Goal: Task Accomplishment & Management: Use online tool/utility

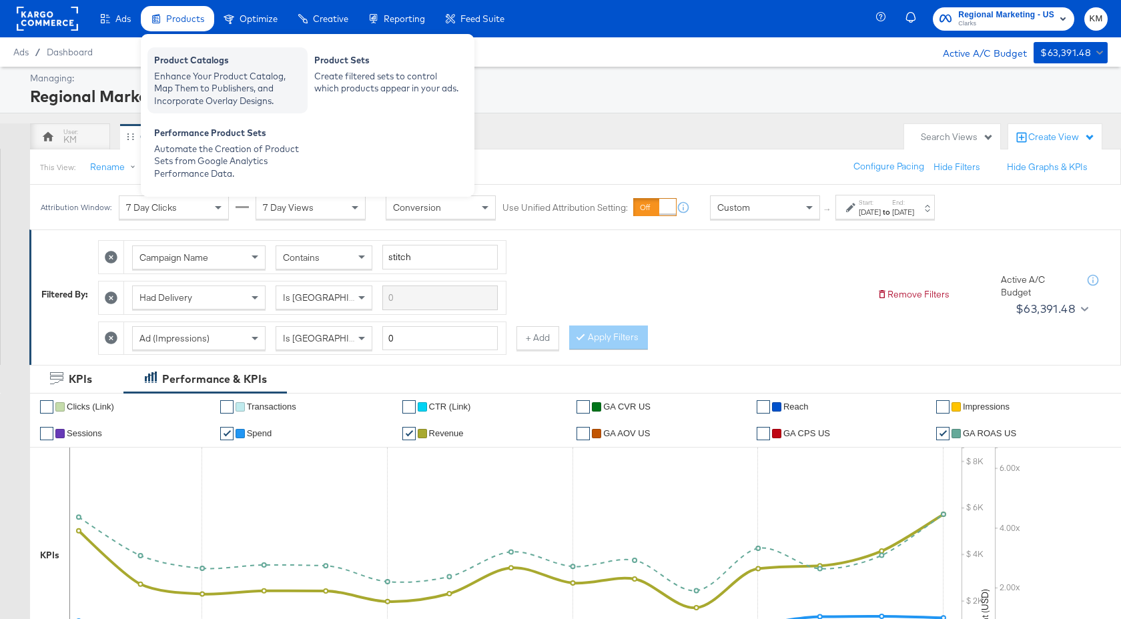
click at [196, 99] on div "Enhance Your Product Catalog, Map Them to Publishers, and Incorporate Overlay D…" at bounding box center [227, 88] width 147 height 37
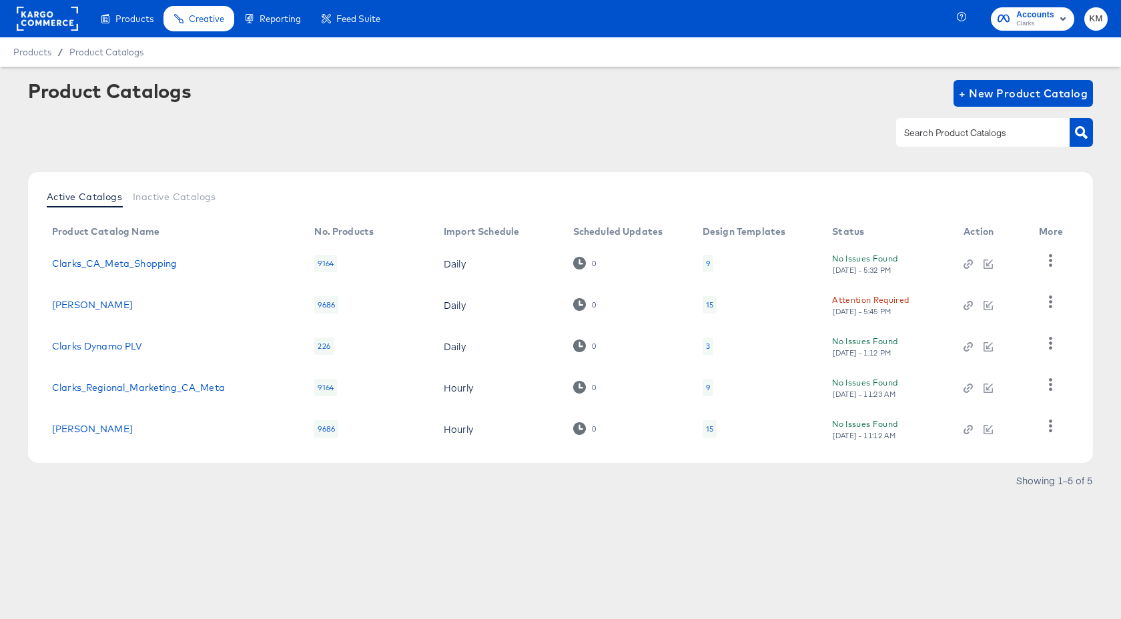
click at [709, 301] on div "15" at bounding box center [709, 305] width 7 height 11
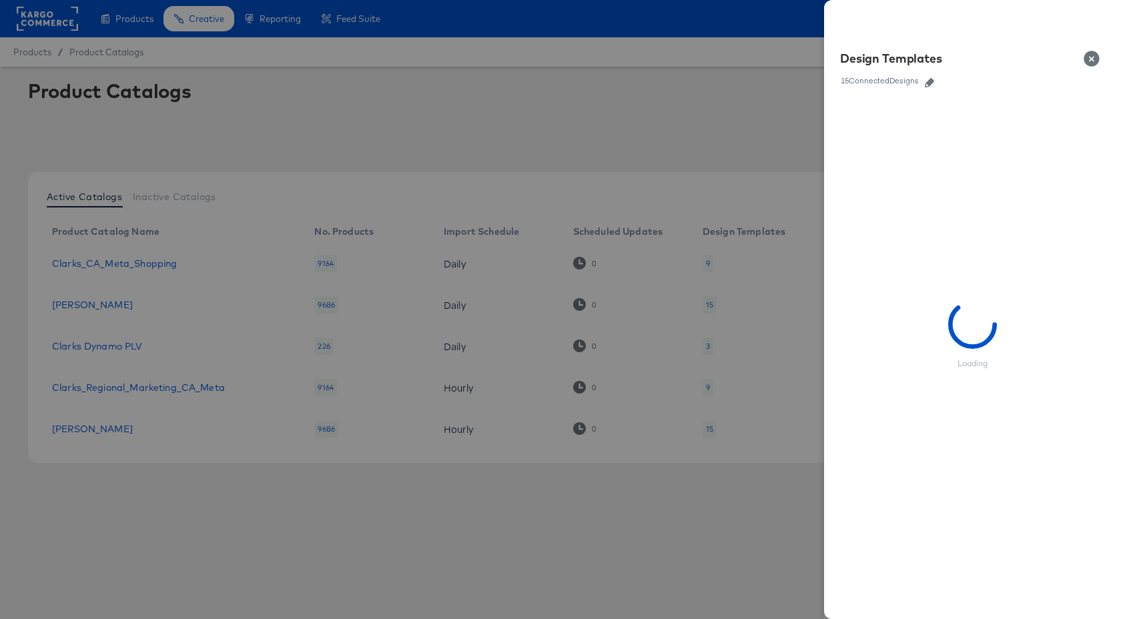
click at [927, 83] on icon "button" at bounding box center [929, 82] width 9 height 9
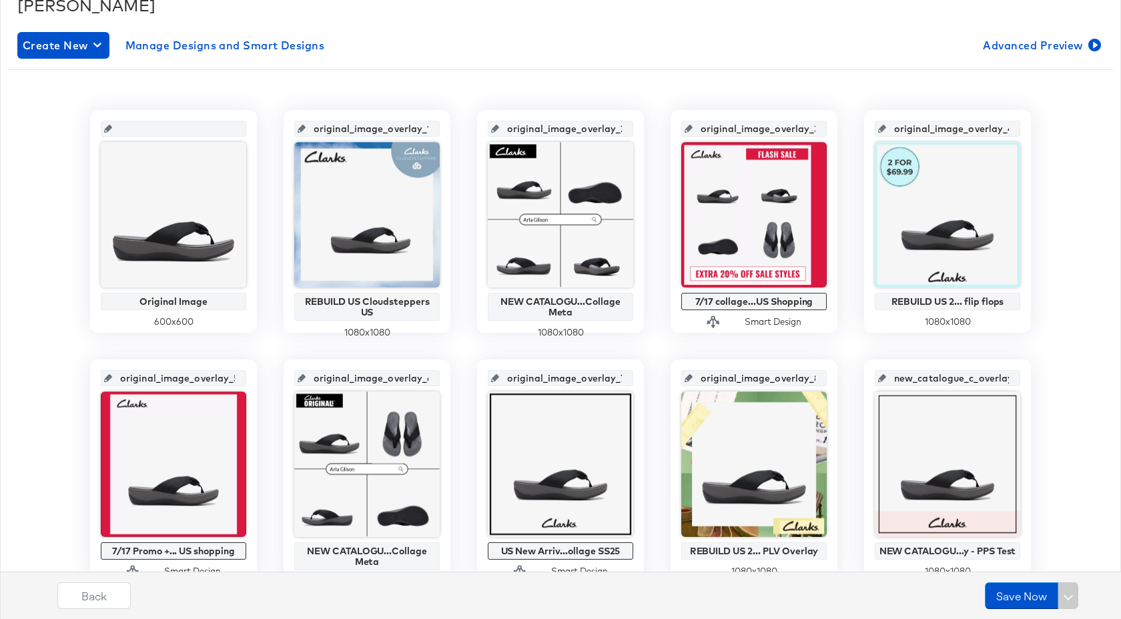
scroll to position [222, 0]
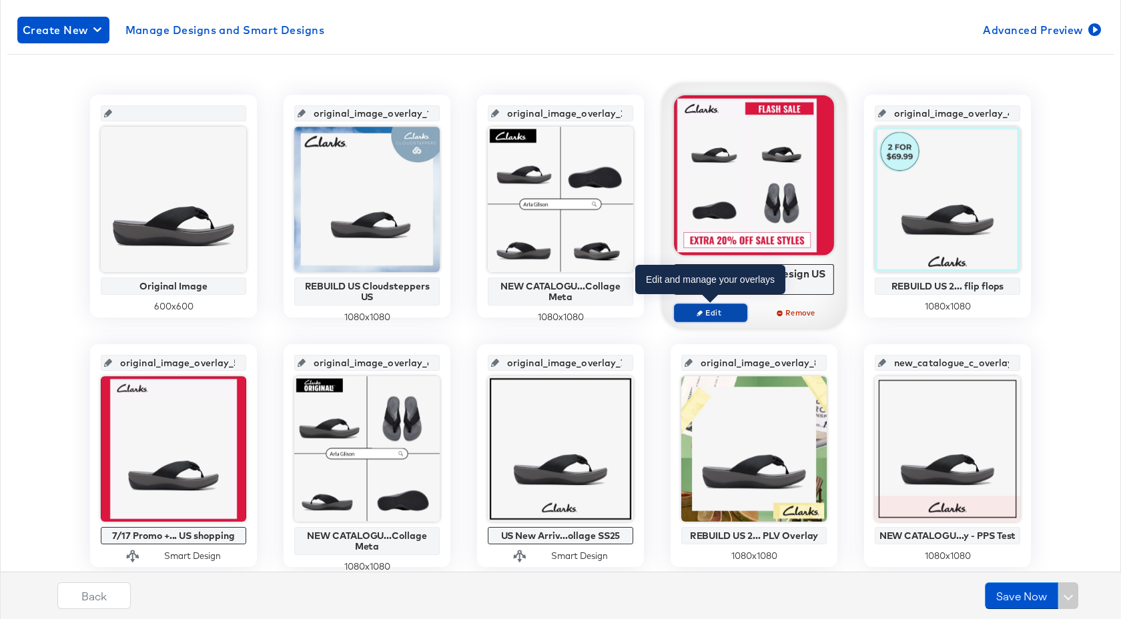
click at [713, 314] on span "Edit" at bounding box center [710, 313] width 61 height 10
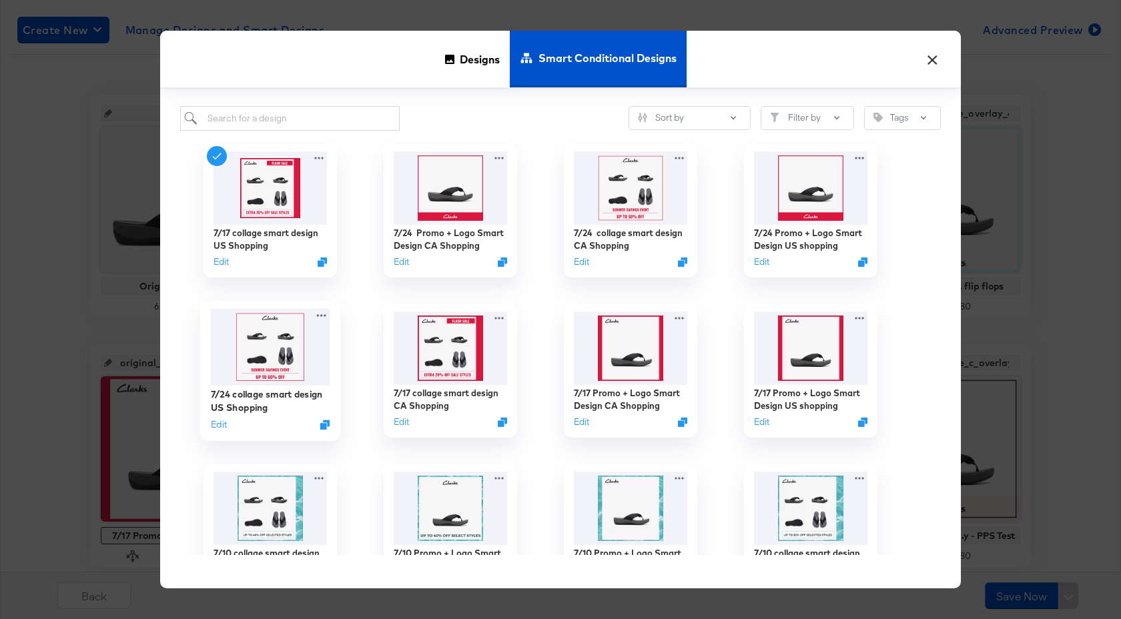
click at [266, 387] on div "7/24 collage smart design US Shopping Edit" at bounding box center [270, 409] width 119 height 47
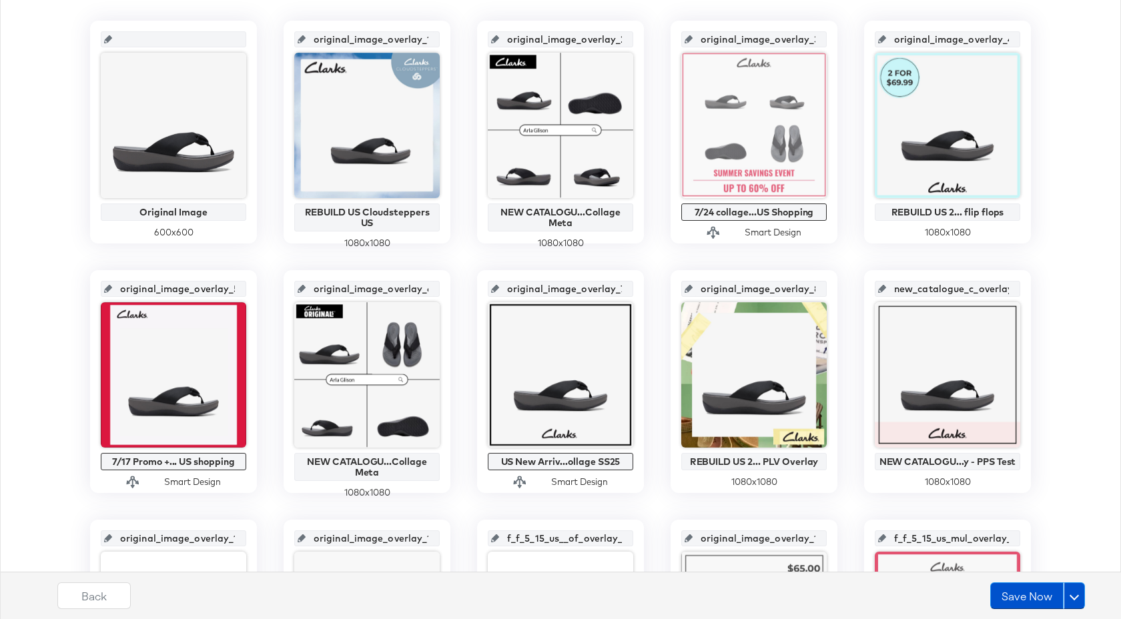
scroll to position [533, 0]
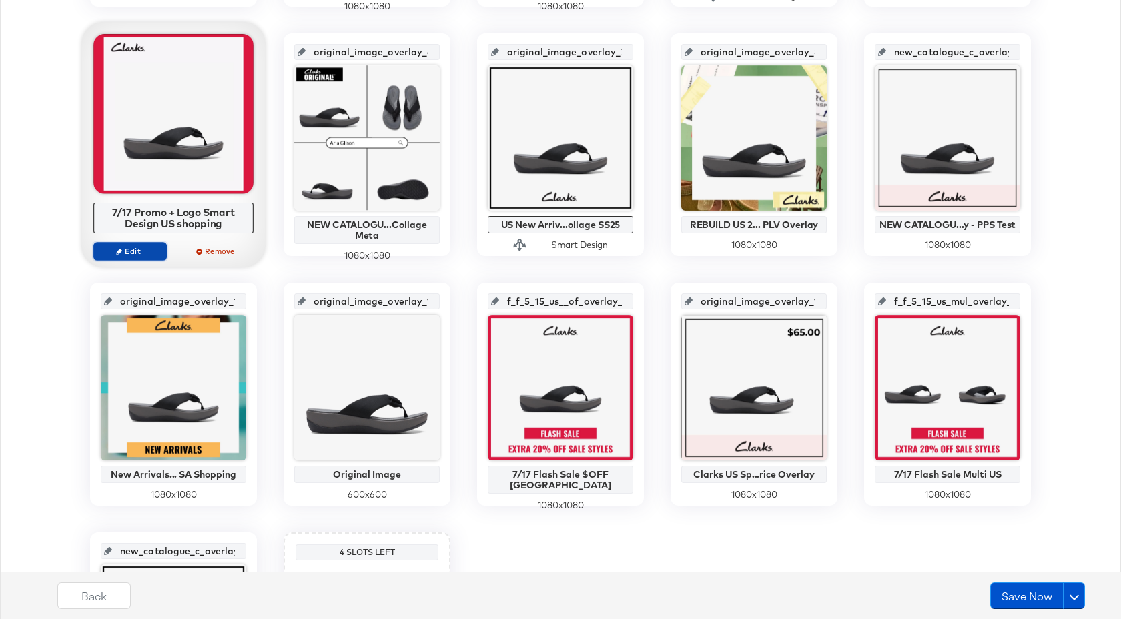
click at [152, 256] on span "Edit" at bounding box center [129, 251] width 61 height 10
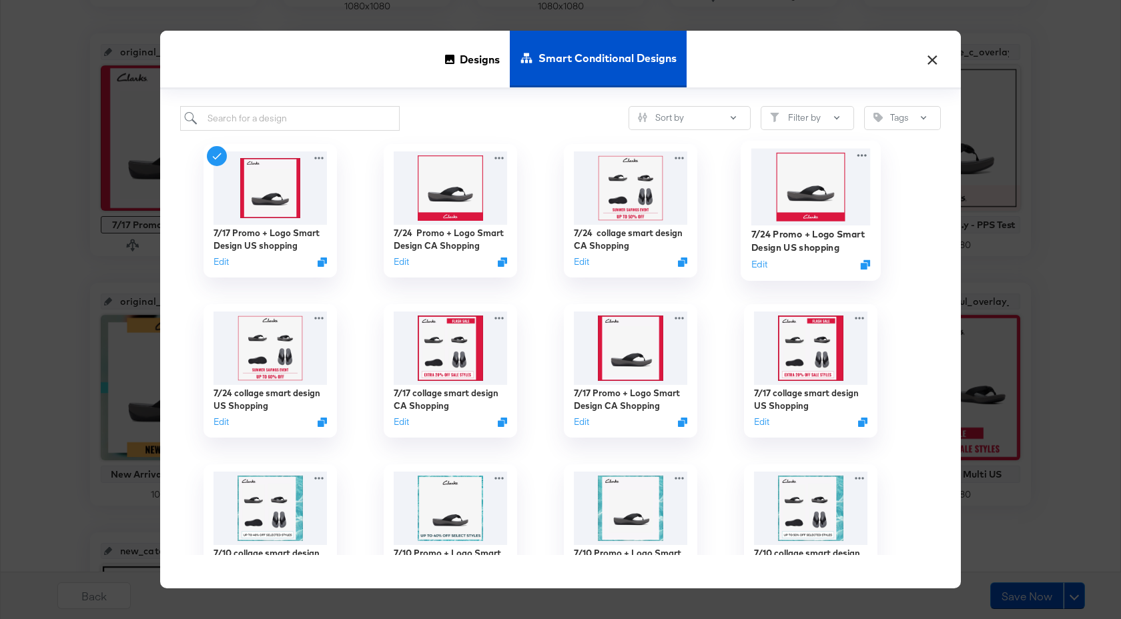
click at [801, 213] on img at bounding box center [810, 187] width 119 height 77
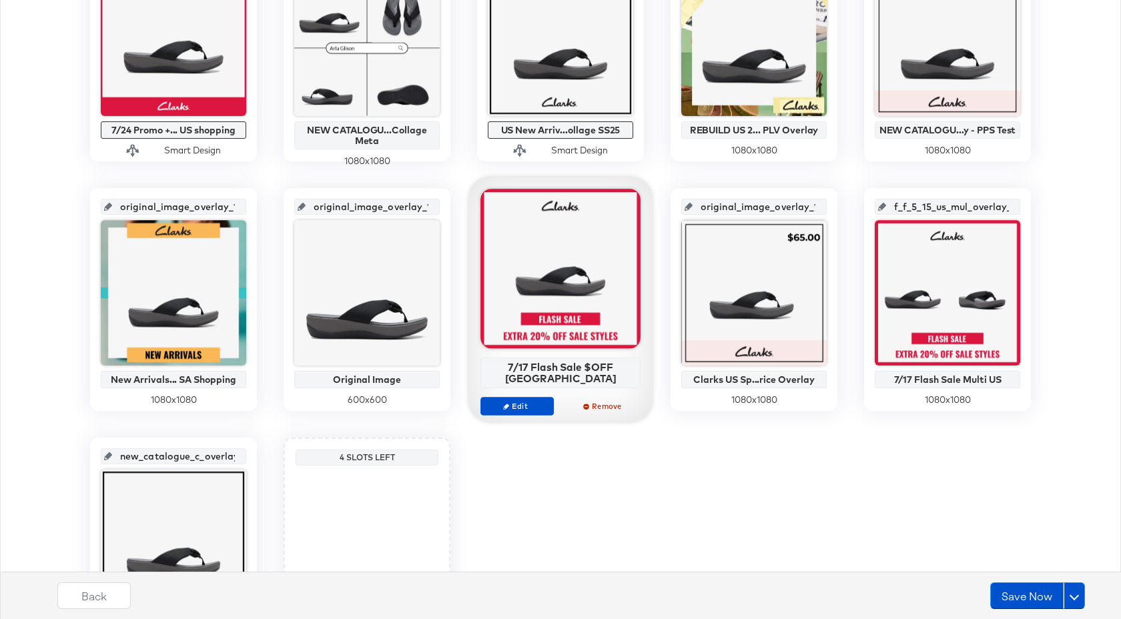
scroll to position [635, 0]
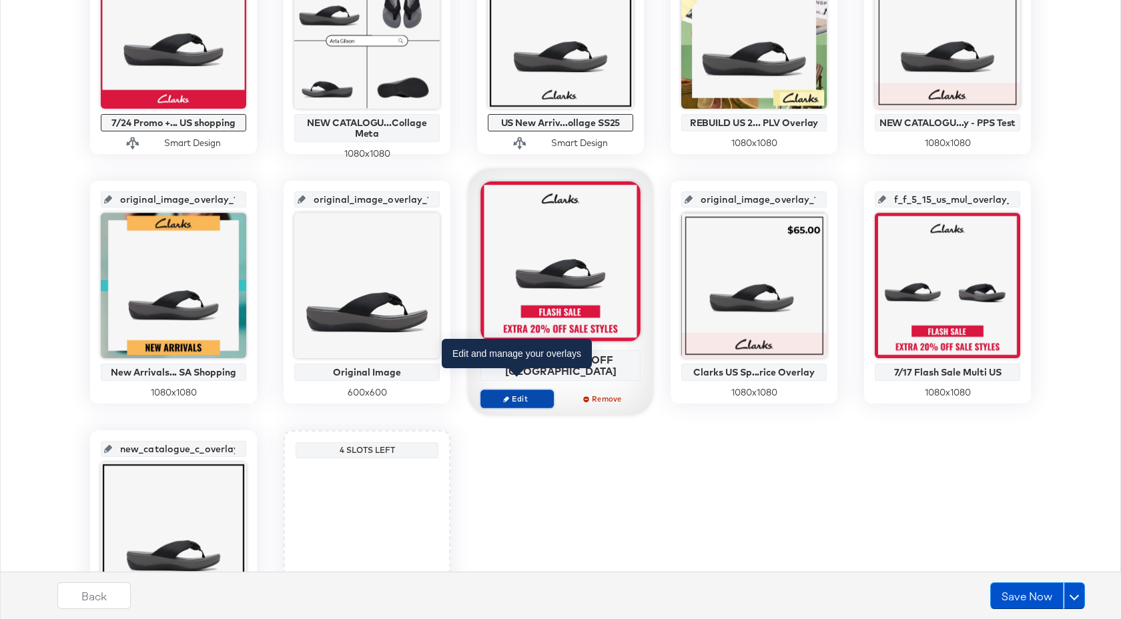
click at [541, 394] on span "Edit" at bounding box center [516, 399] width 61 height 10
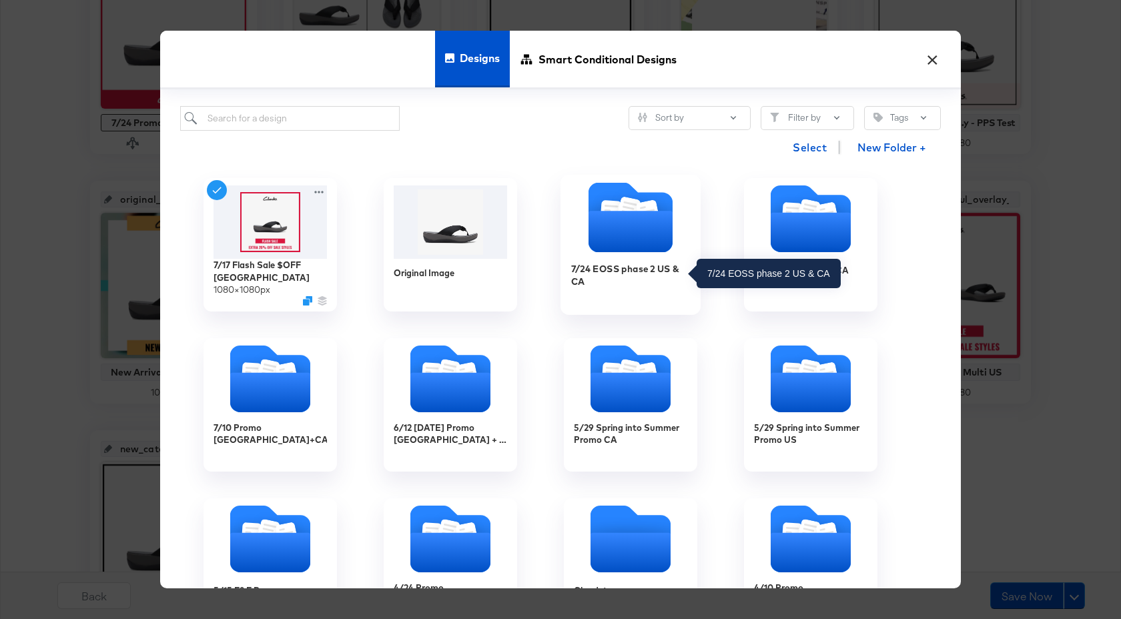
click at [621, 276] on div "7/24 EOSS phase 2 US & CA" at bounding box center [630, 275] width 119 height 26
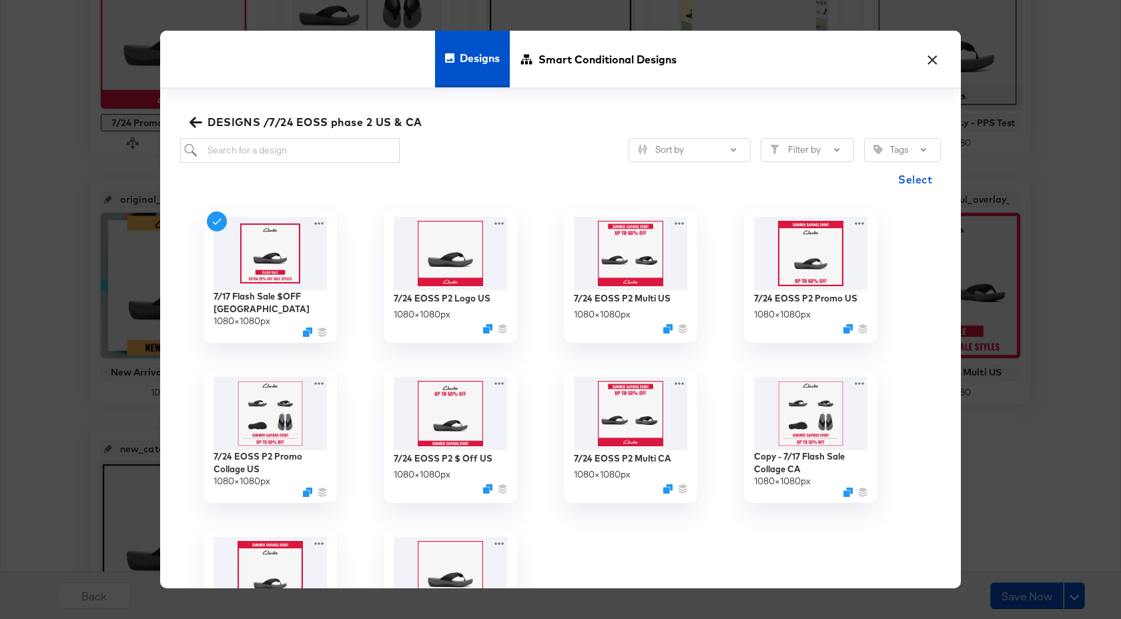
click at [930, 59] on button "×" at bounding box center [932, 56] width 24 height 24
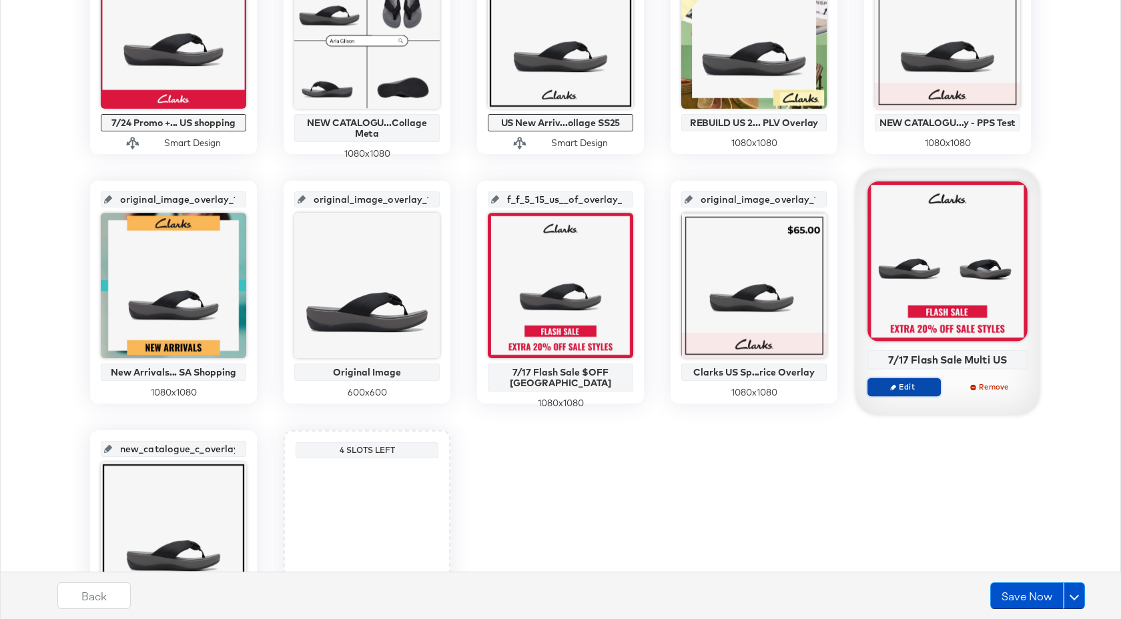
click at [908, 385] on span "Edit" at bounding box center [904, 387] width 61 height 10
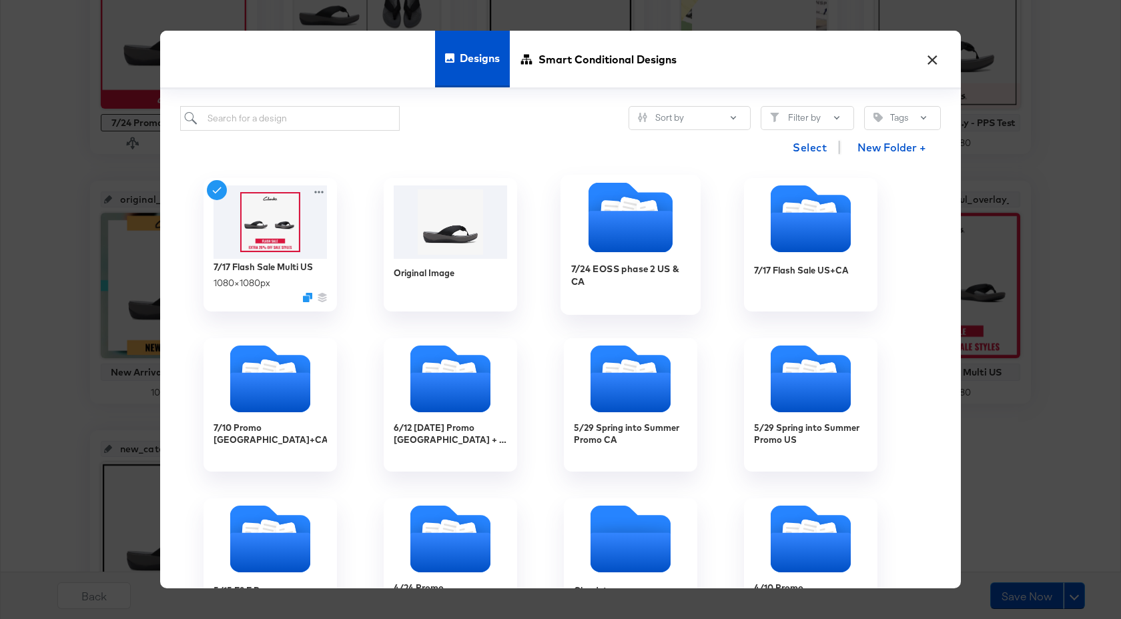
click at [656, 286] on div "7/24 EOSS phase 2 US & CA" at bounding box center [630, 275] width 119 height 26
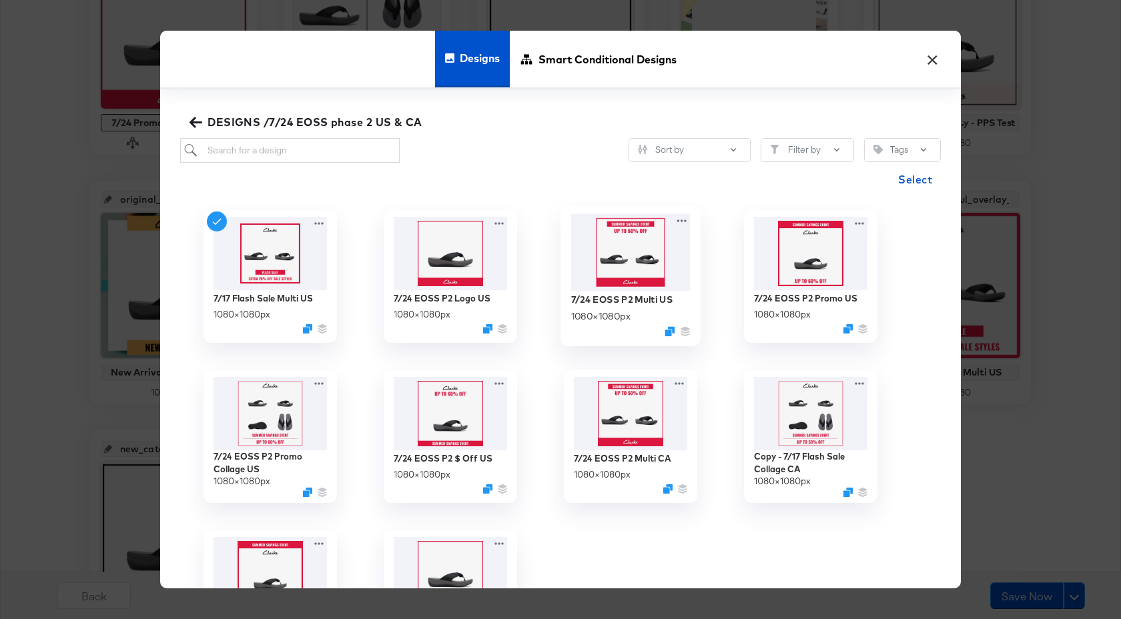
click at [618, 284] on img at bounding box center [630, 252] width 119 height 77
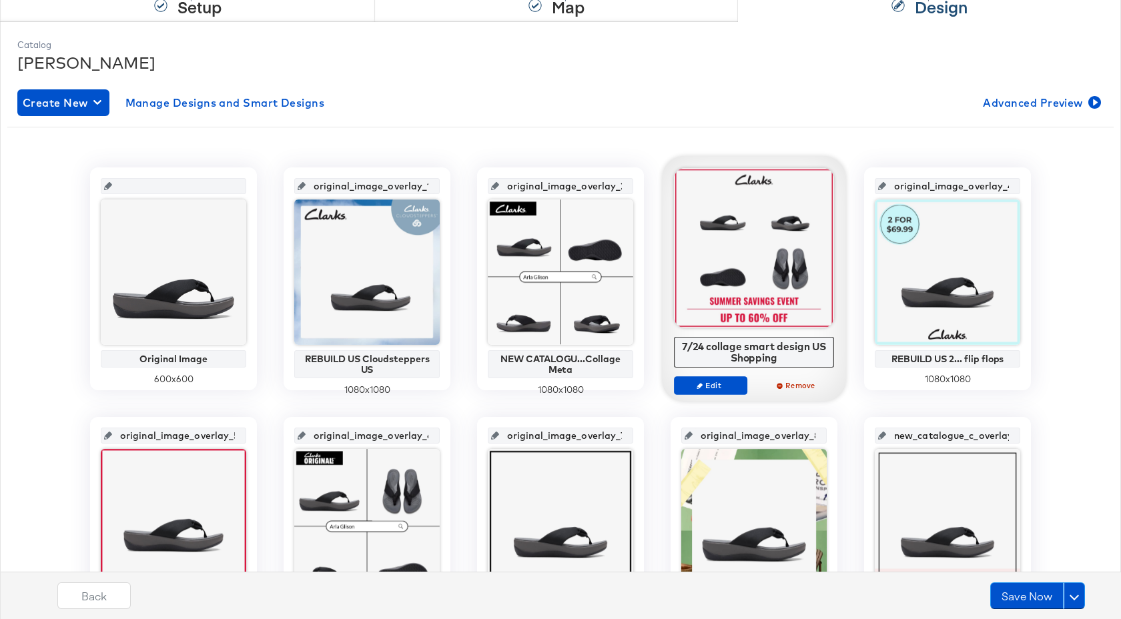
scroll to position [0, 0]
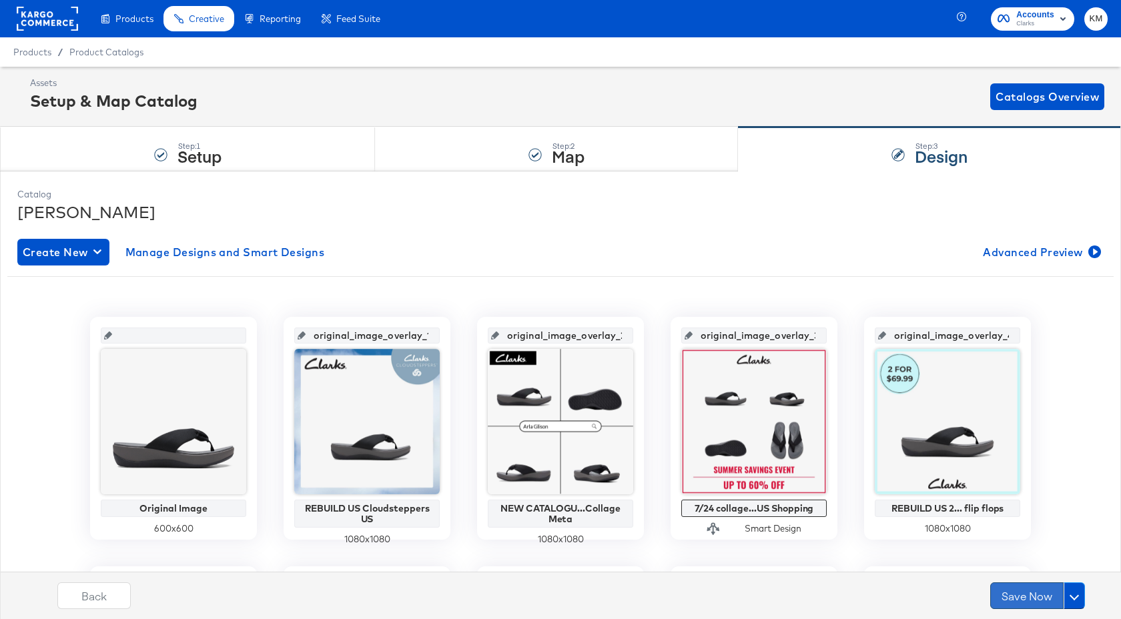
click at [1016, 594] on button "Save Now" at bounding box center [1026, 596] width 73 height 27
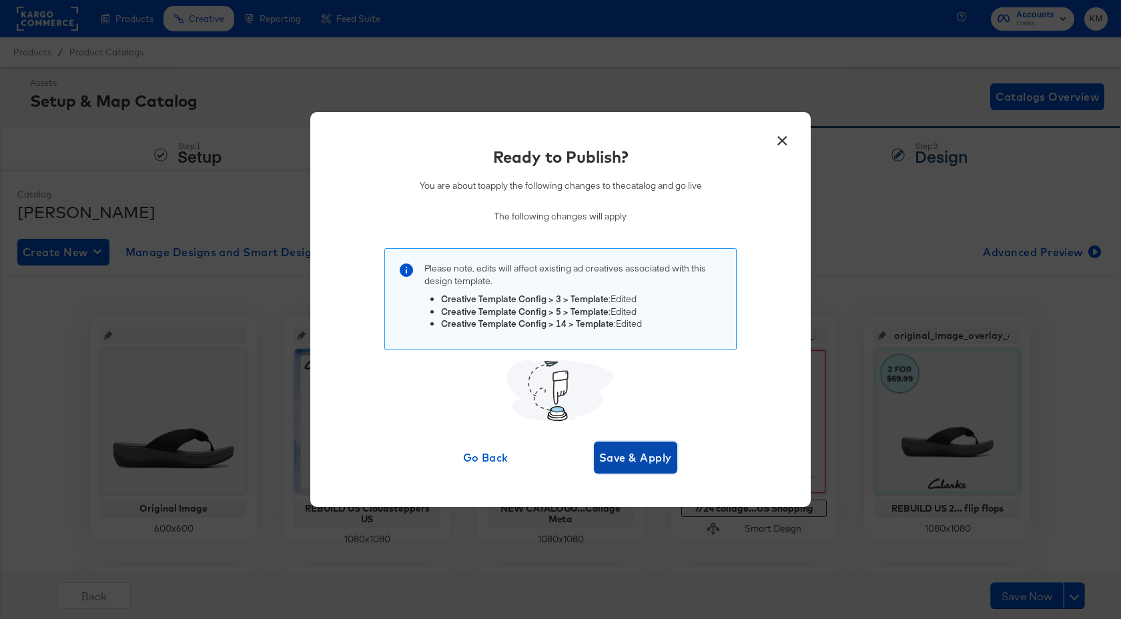
click at [657, 452] on span "Save & Apply" at bounding box center [635, 457] width 73 height 19
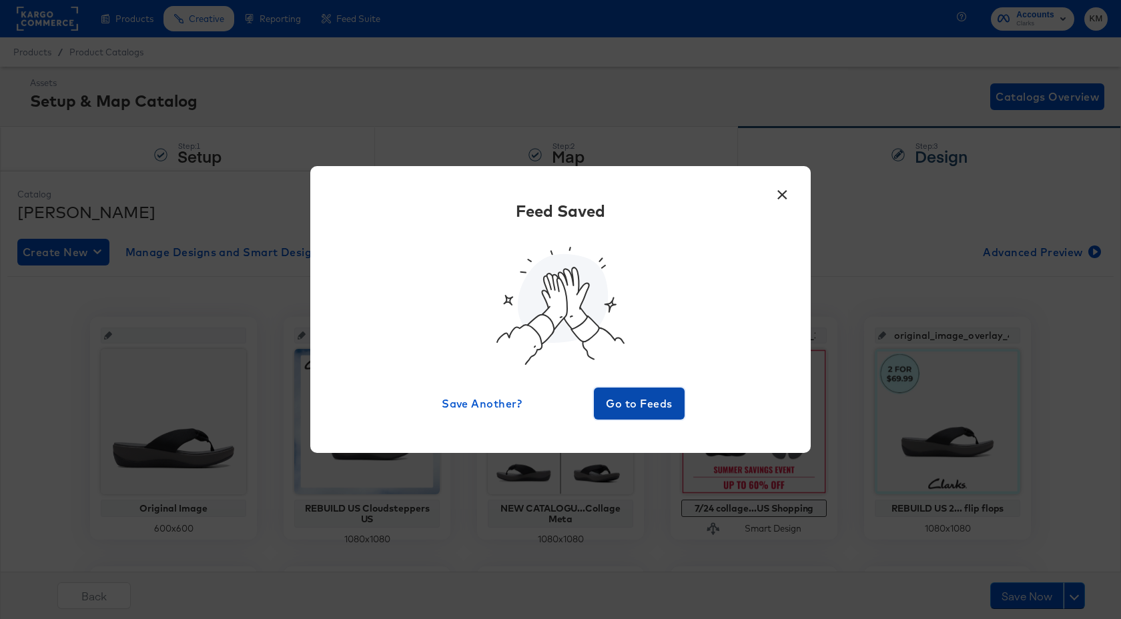
click at [627, 400] on span "Go to Feeds" at bounding box center [639, 403] width 80 height 19
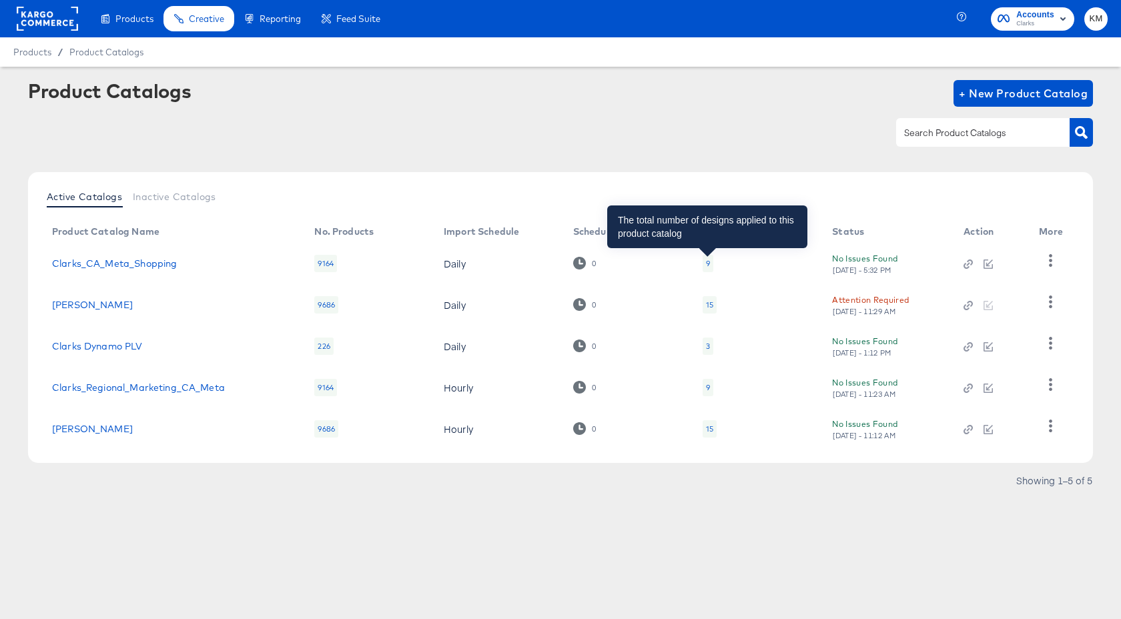
click at [707, 263] on div "9" at bounding box center [708, 263] width 4 height 11
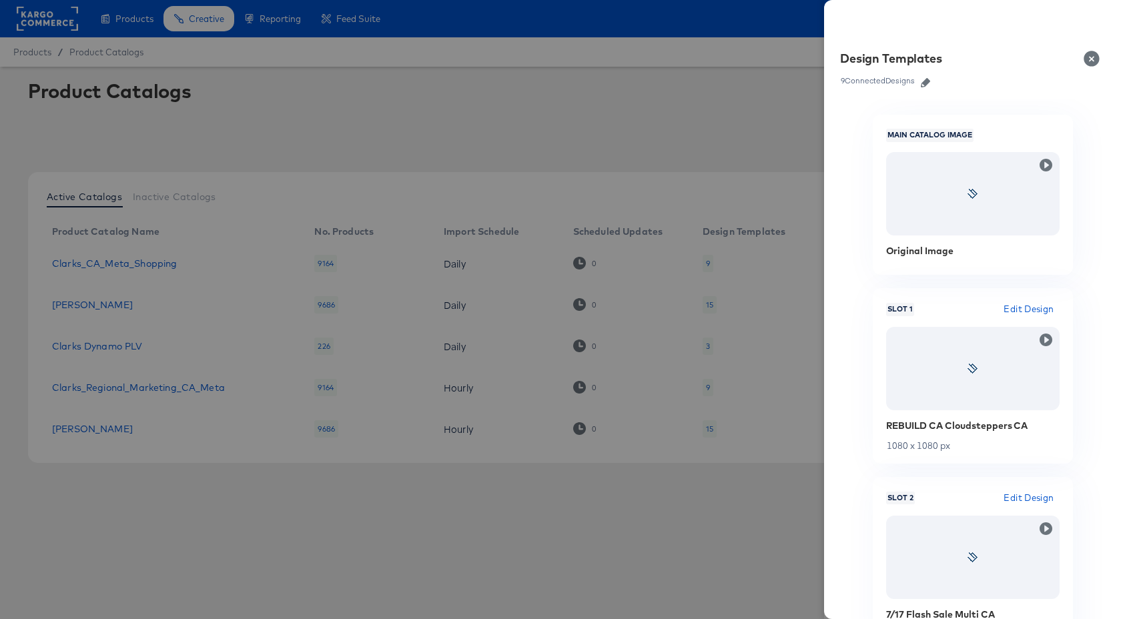
click at [927, 84] on icon "button" at bounding box center [925, 82] width 9 height 9
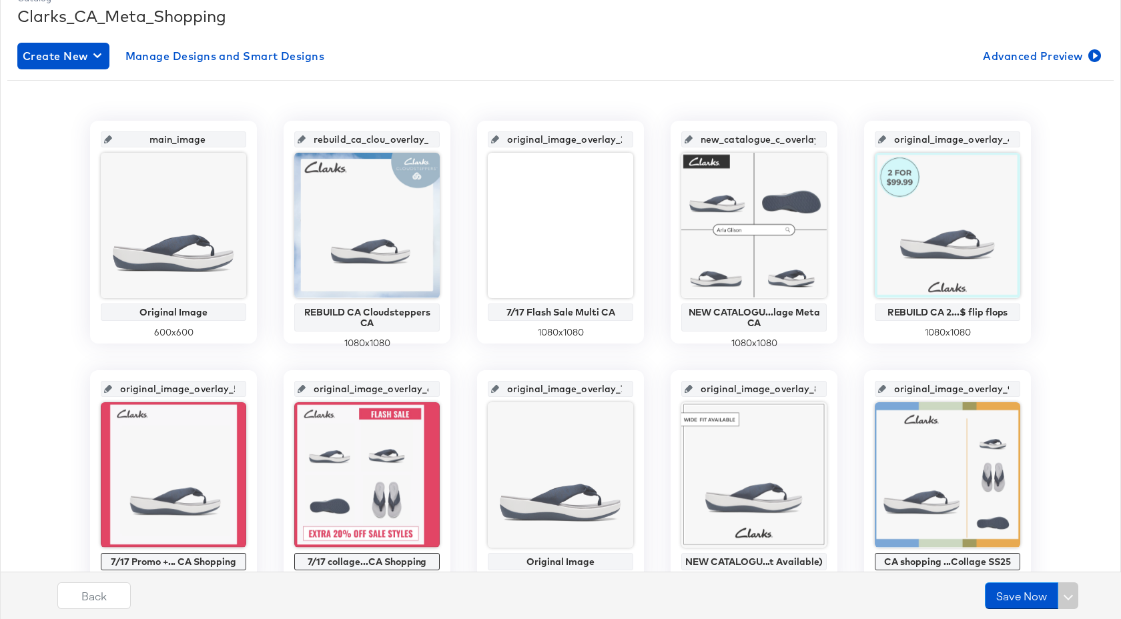
scroll to position [256, 0]
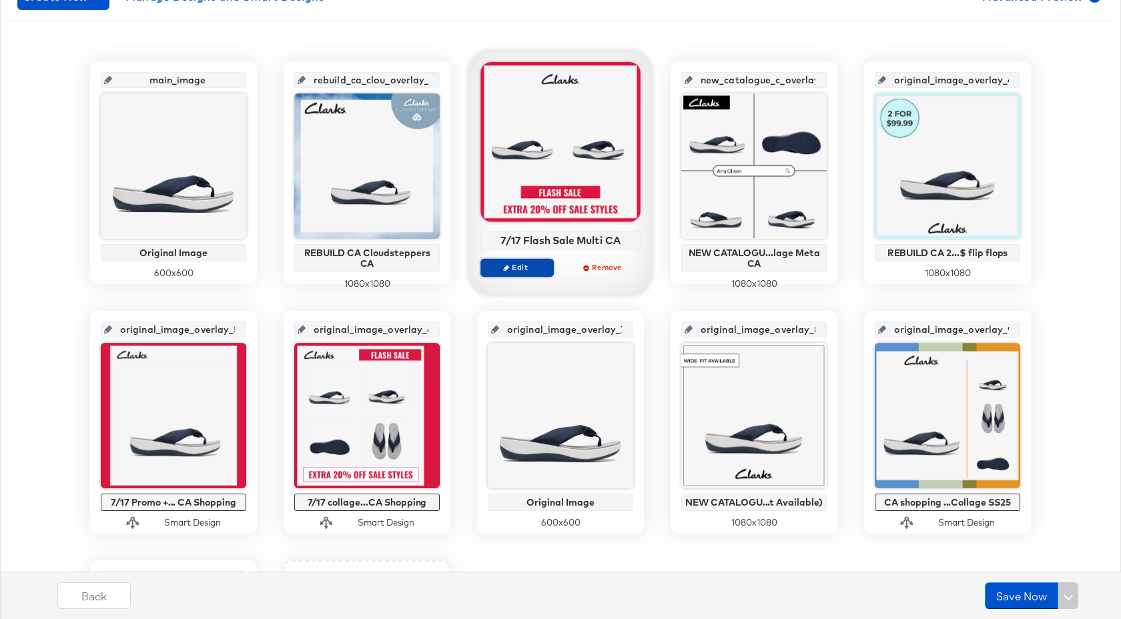
click at [527, 272] on span "Edit" at bounding box center [516, 267] width 61 height 10
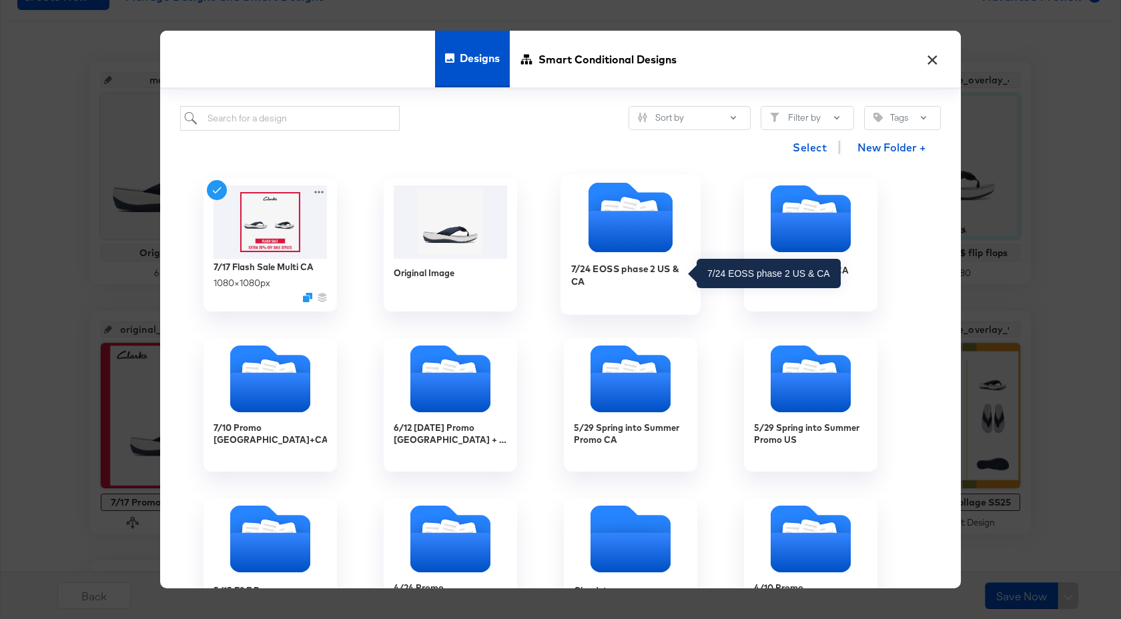
click at [598, 278] on div "7/24 EOSS phase 2 US & CA" at bounding box center [630, 275] width 119 height 26
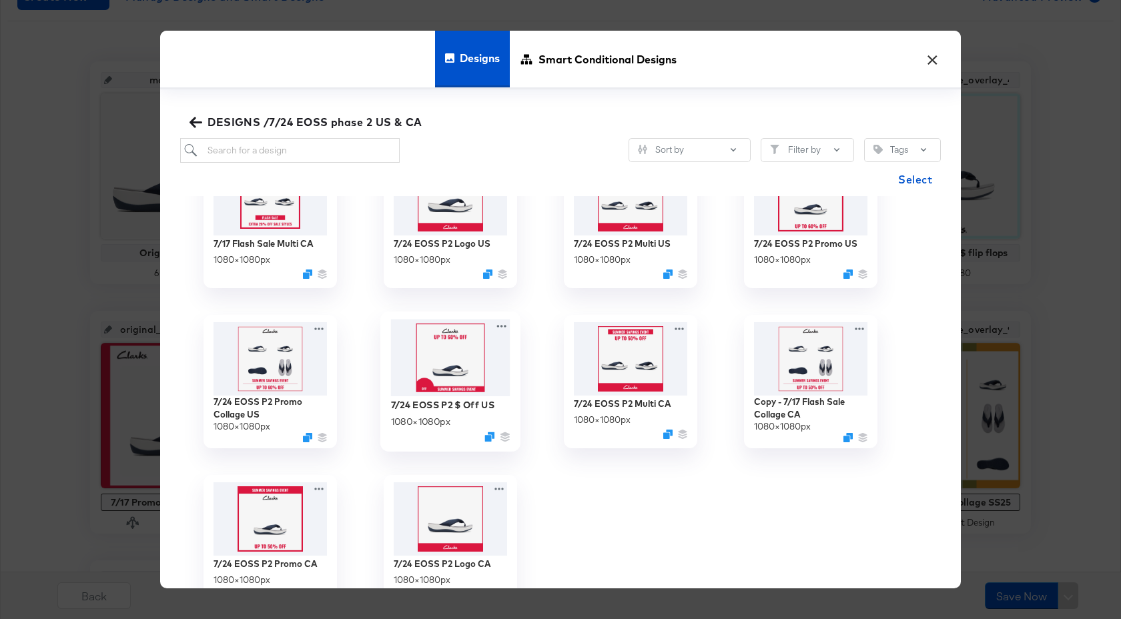
scroll to position [89, 0]
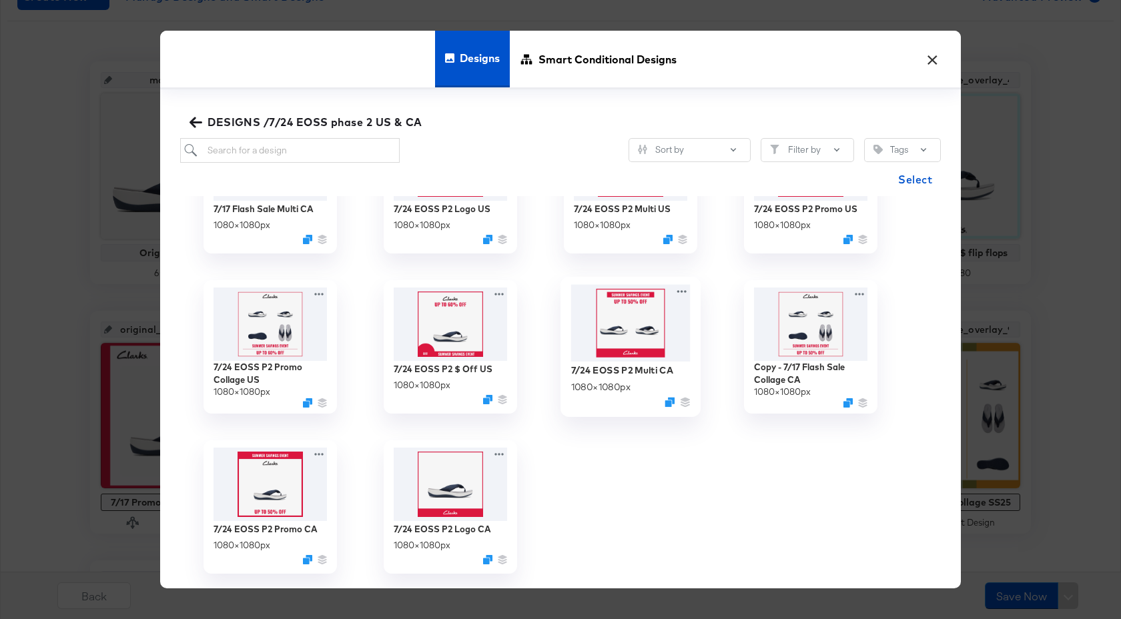
click at [619, 324] on img at bounding box center [630, 323] width 119 height 77
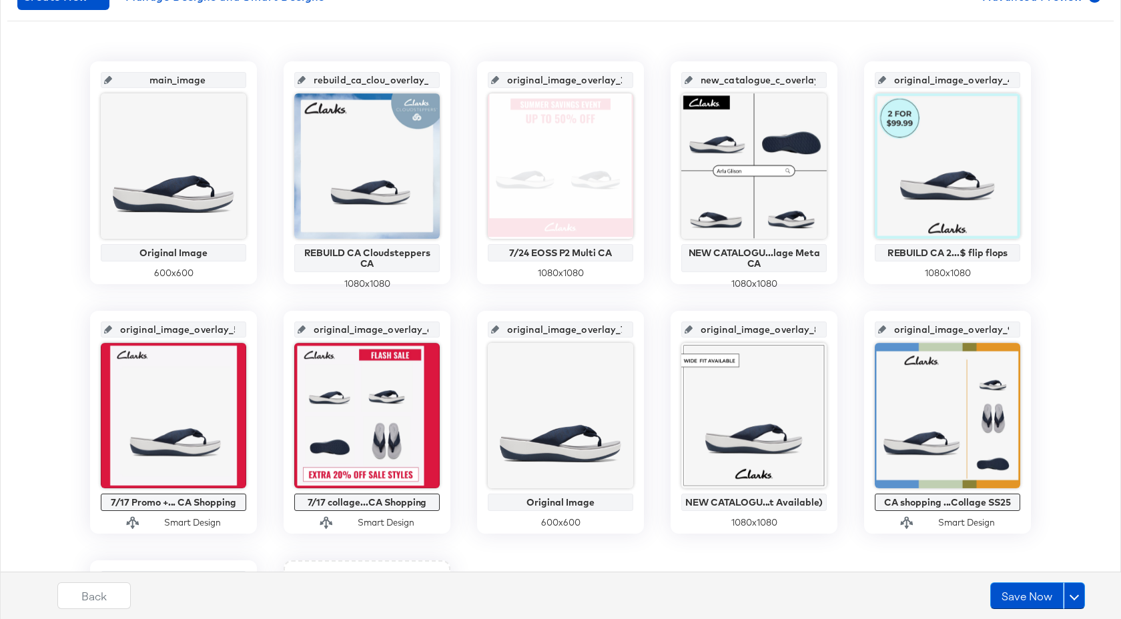
scroll to position [444, 0]
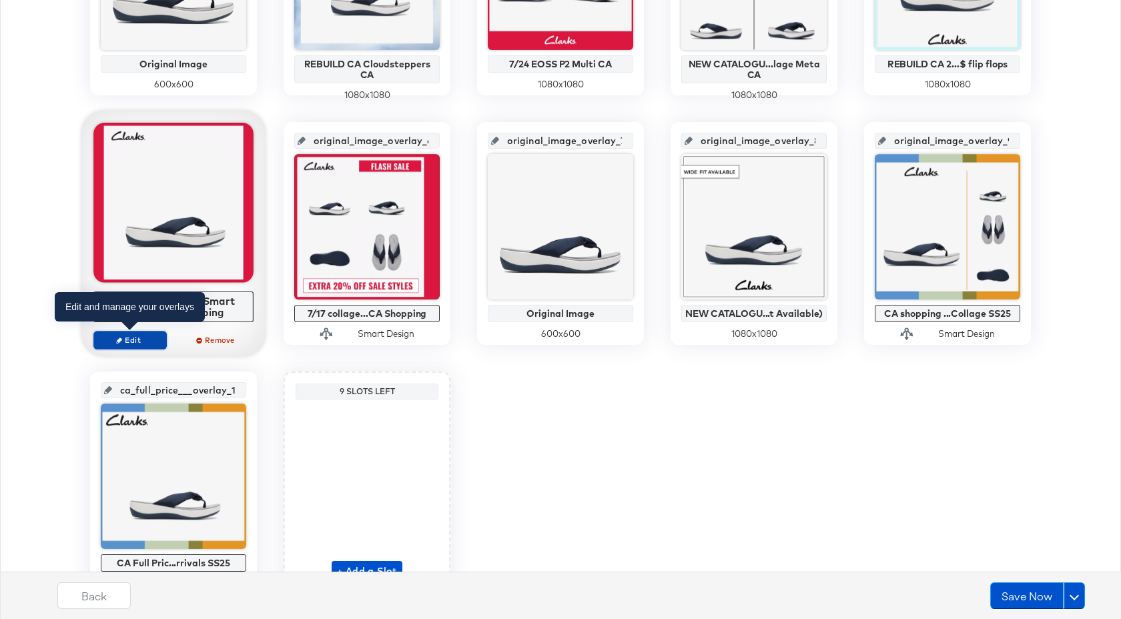
click at [149, 342] on span "Edit" at bounding box center [129, 340] width 61 height 10
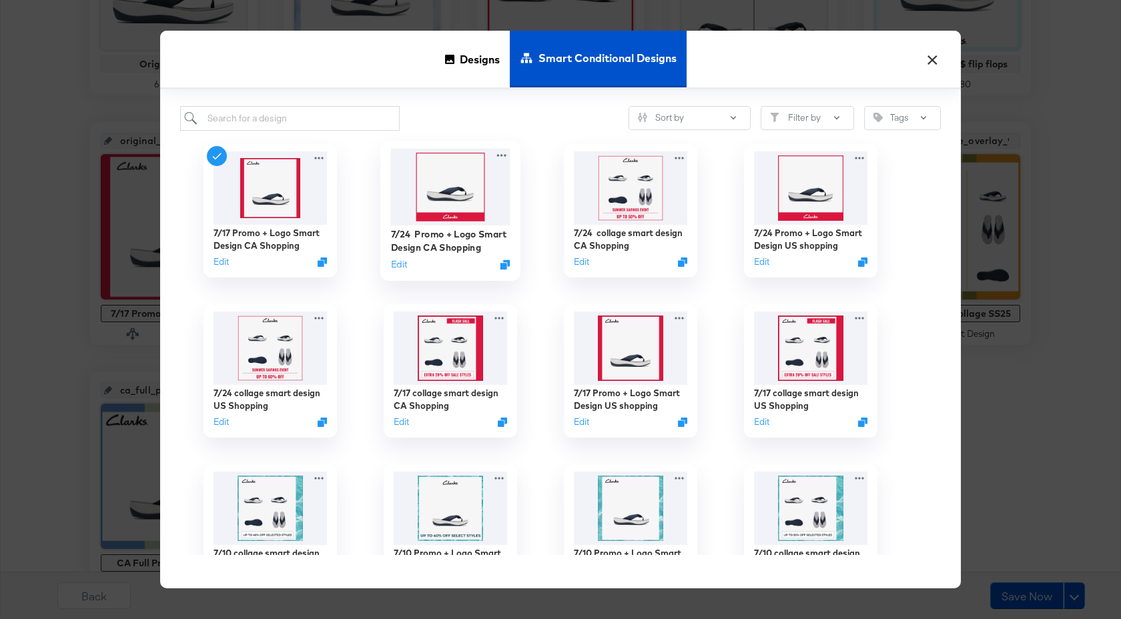
click at [452, 199] on img at bounding box center [450, 187] width 119 height 77
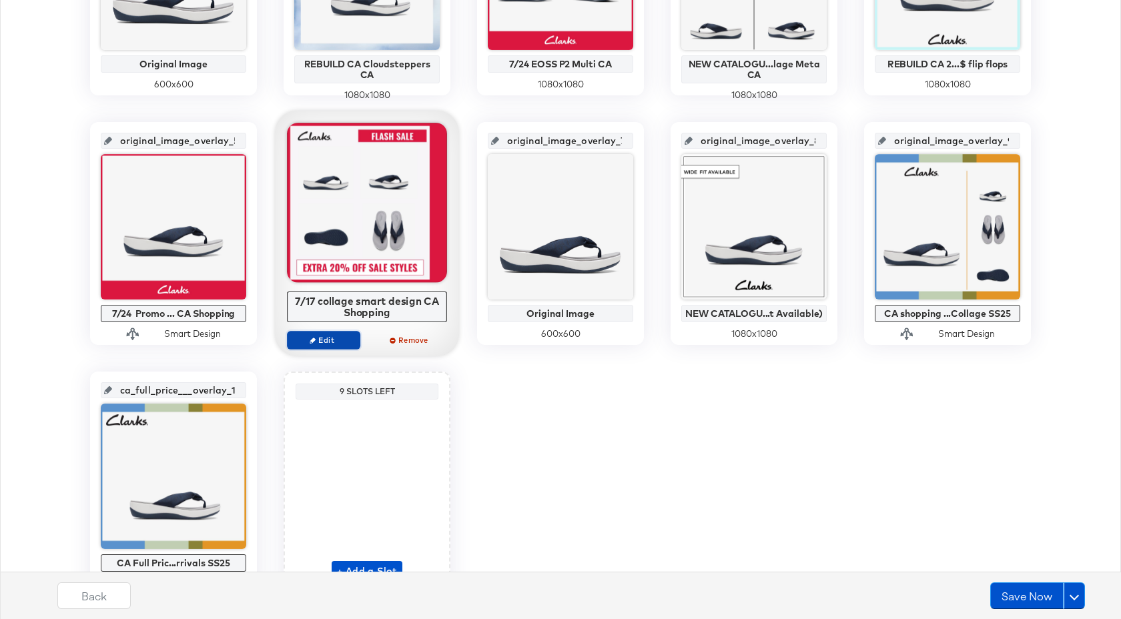
click at [347, 337] on span "Edit" at bounding box center [323, 340] width 61 height 10
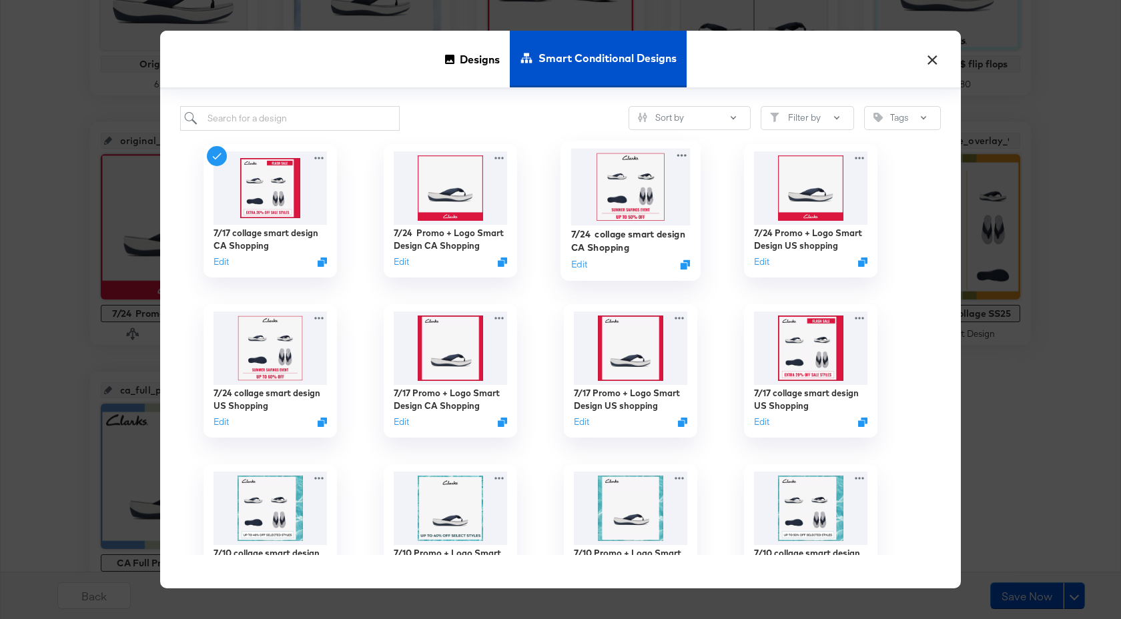
click at [598, 178] on img at bounding box center [630, 187] width 119 height 77
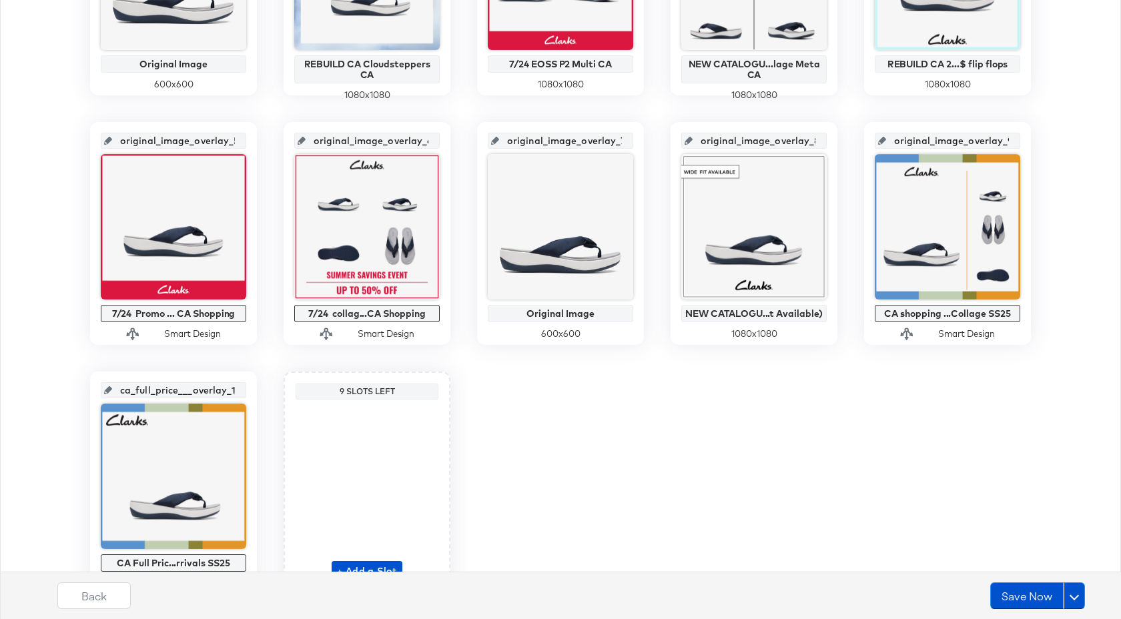
scroll to position [0, 0]
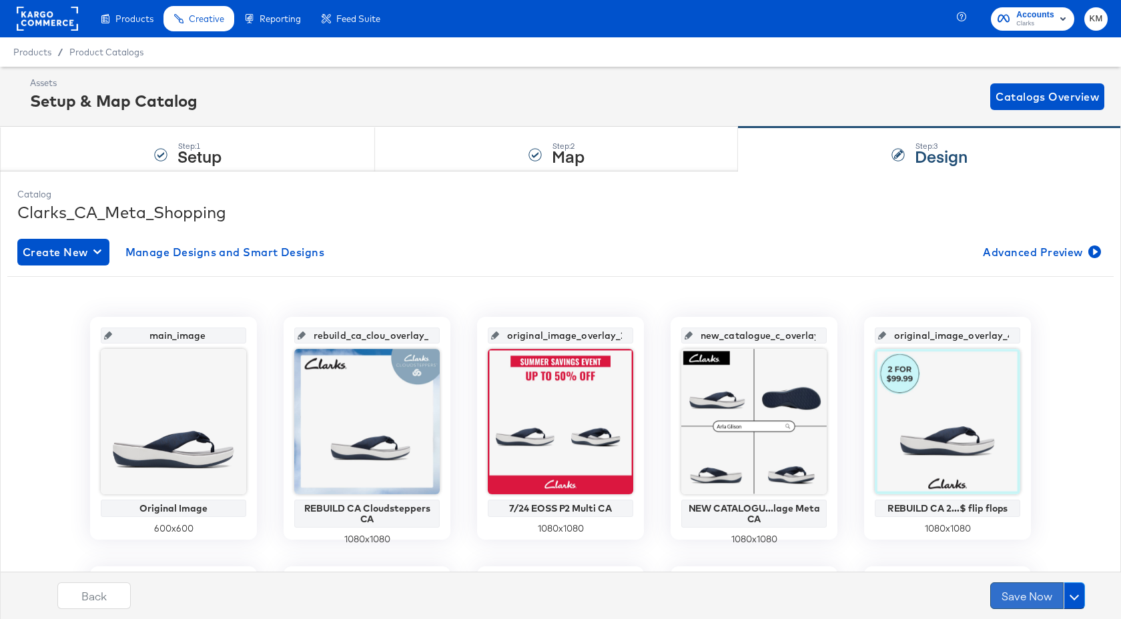
click at [1025, 602] on button "Save Now" at bounding box center [1026, 596] width 73 height 27
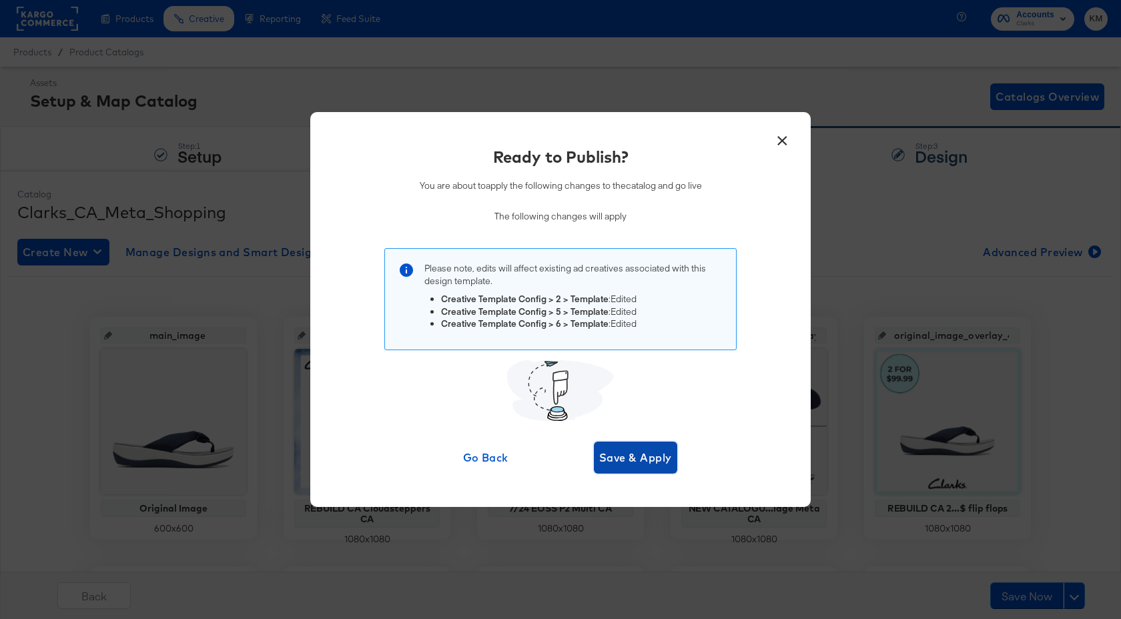
click at [647, 456] on span "Save & Apply" at bounding box center [635, 457] width 73 height 19
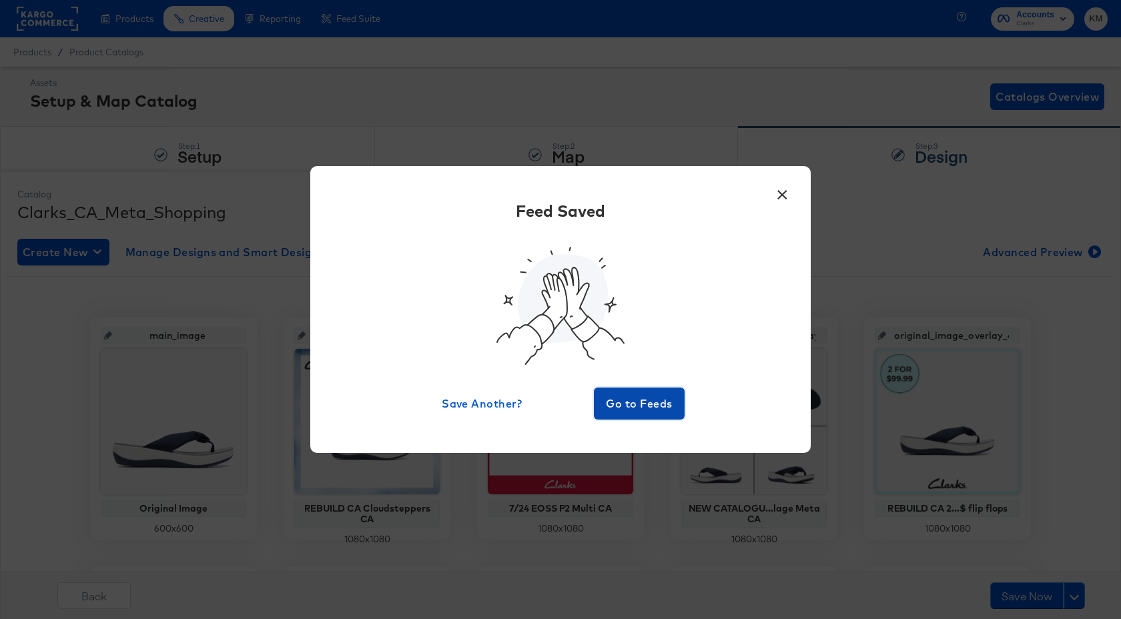
click at [641, 410] on span "Go to Feeds" at bounding box center [639, 403] width 80 height 19
